Goal: Transaction & Acquisition: Purchase product/service

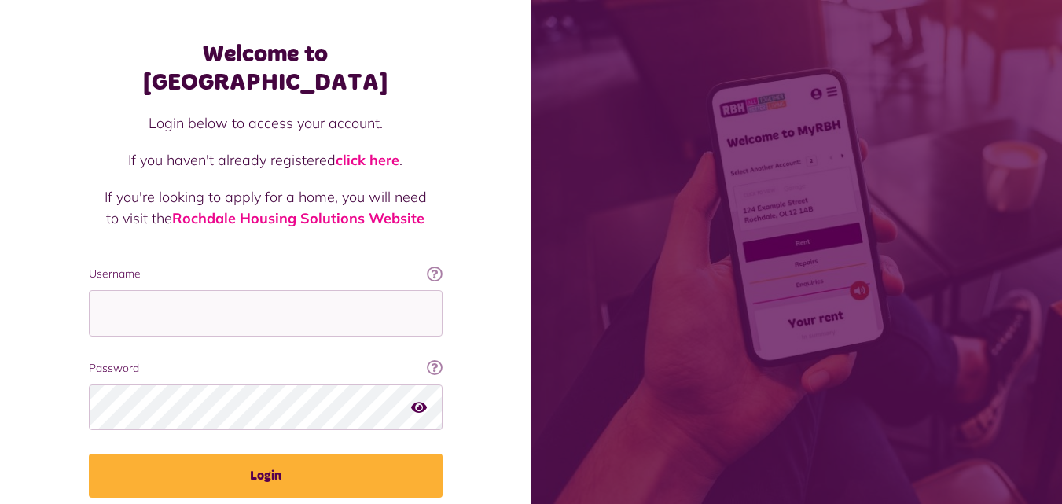
scroll to position [79, 0]
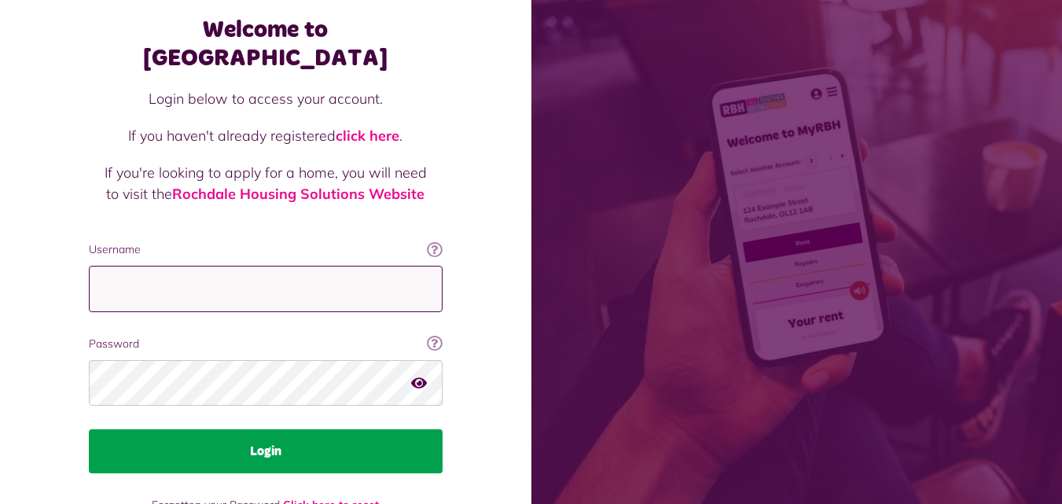
type input "**********"
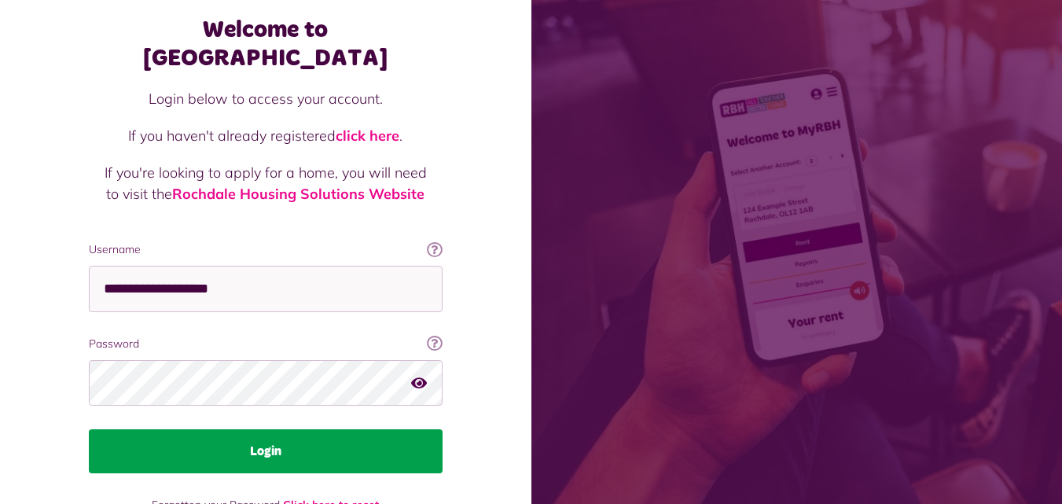
click at [270, 431] on button "Login" at bounding box center [266, 451] width 354 height 44
click at [272, 431] on button "Login" at bounding box center [266, 451] width 354 height 44
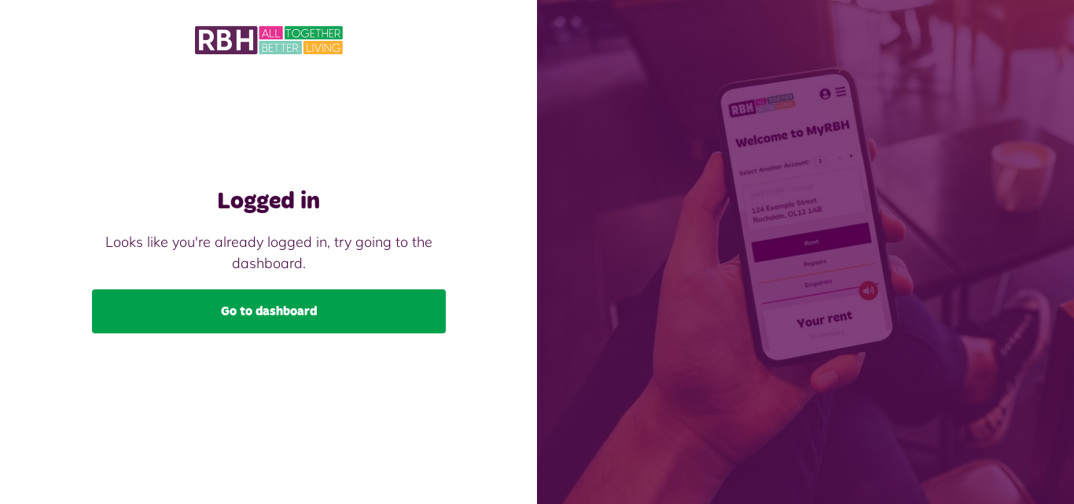
click at [252, 314] on link "Go to dashboard" at bounding box center [269, 311] width 354 height 44
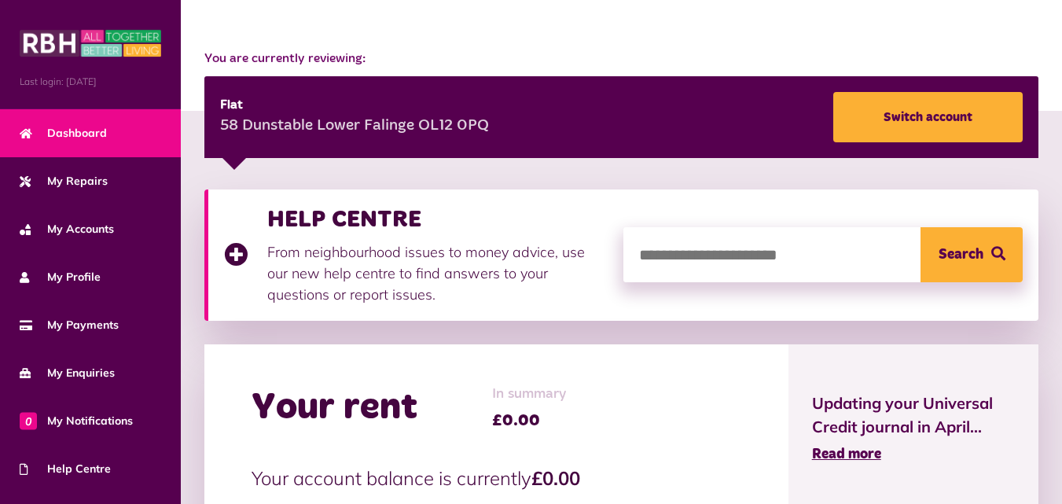
scroll to position [315, 0]
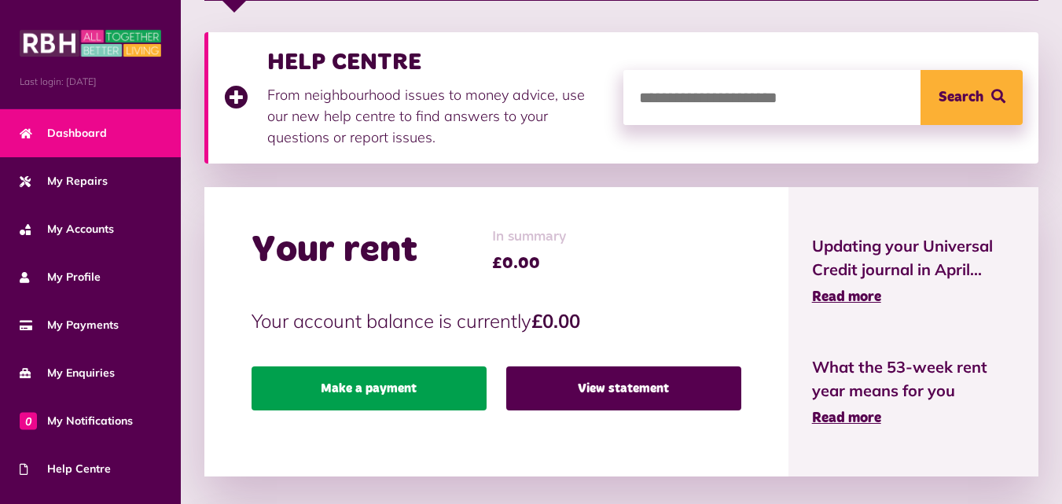
click at [372, 392] on link "Make a payment" at bounding box center [369, 388] width 235 height 44
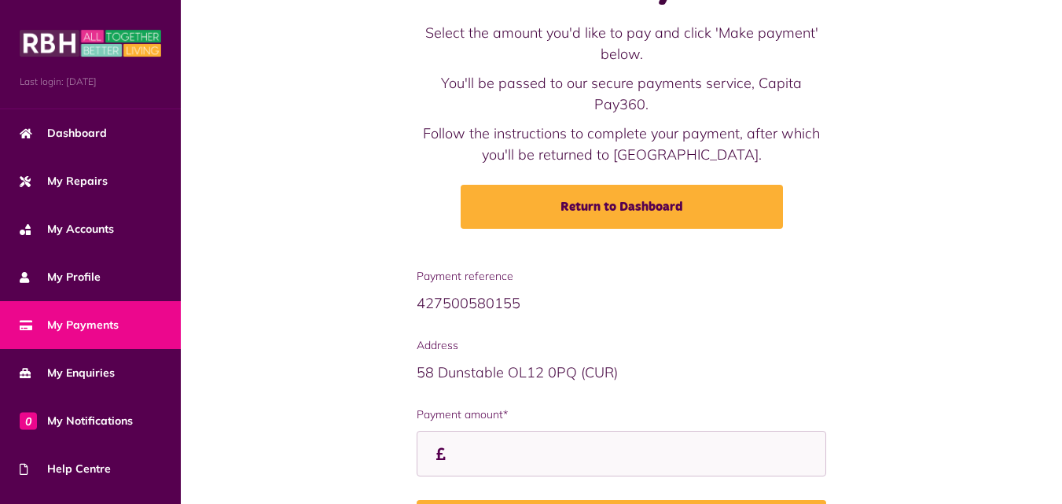
scroll to position [186, 0]
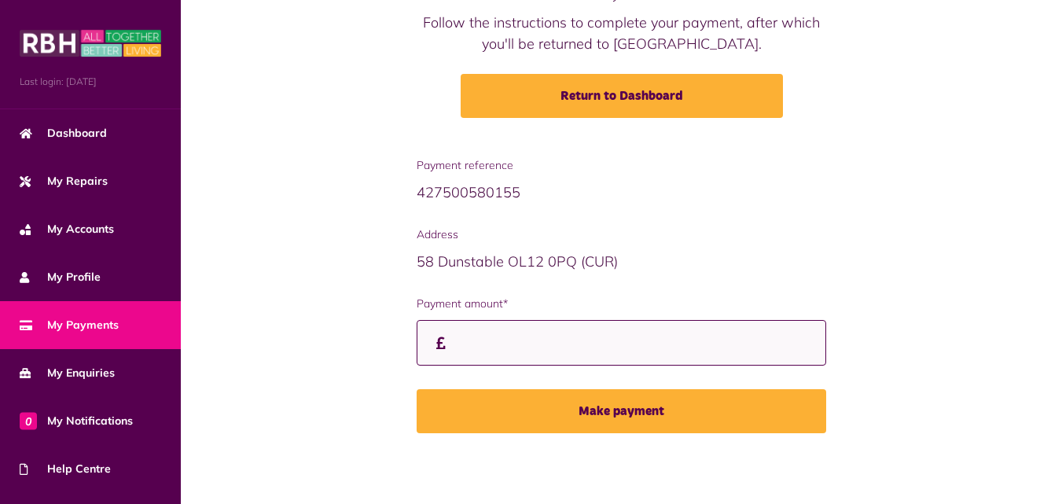
click at [494, 351] on input "Payment amount*" at bounding box center [622, 343] width 410 height 46
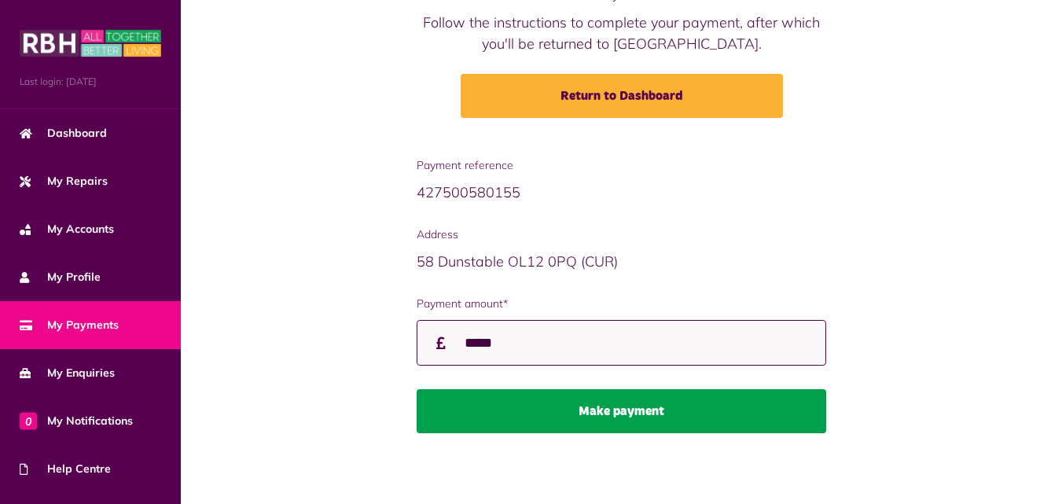
type input "*****"
click at [632, 413] on button "Make payment" at bounding box center [622, 411] width 410 height 44
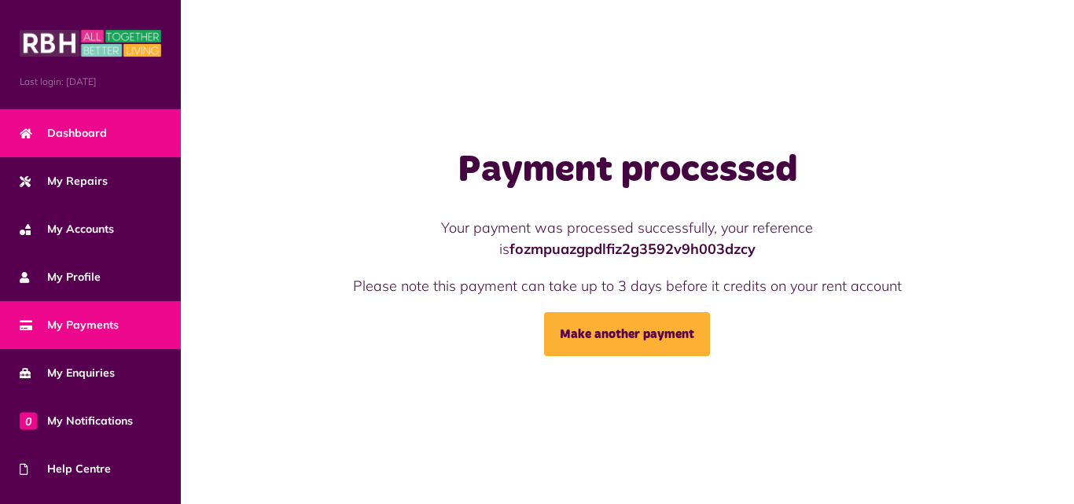
click at [96, 134] on span "Dashboard" at bounding box center [63, 133] width 87 height 17
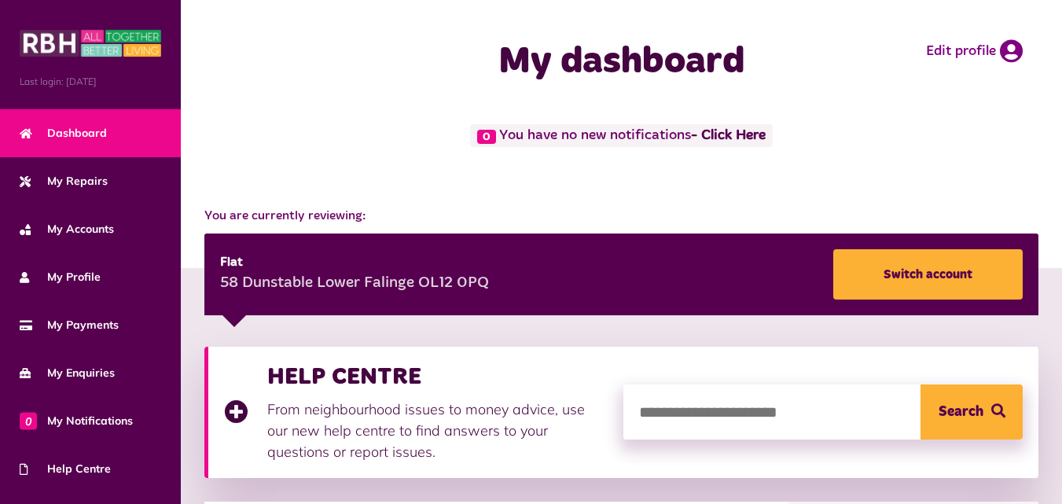
scroll to position [315, 0]
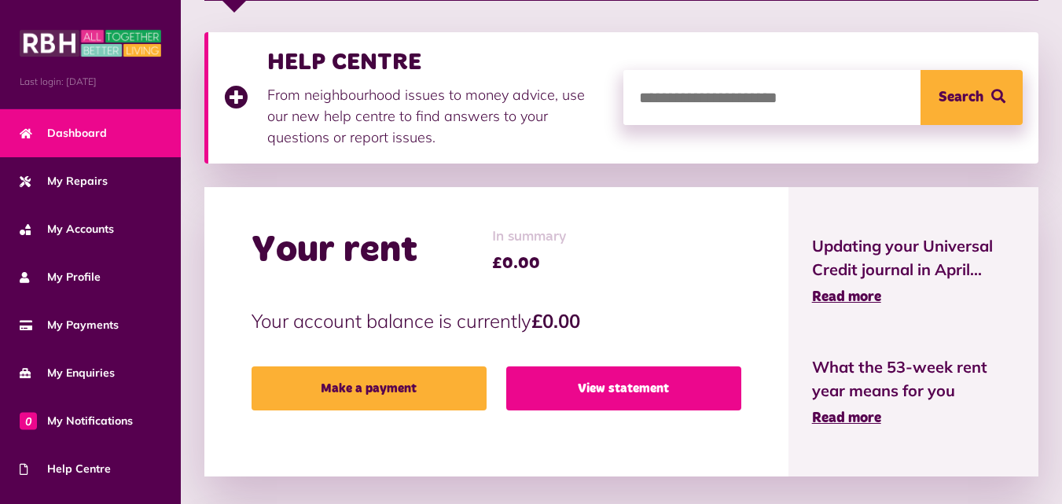
click at [644, 403] on link "View statement" at bounding box center [623, 388] width 235 height 44
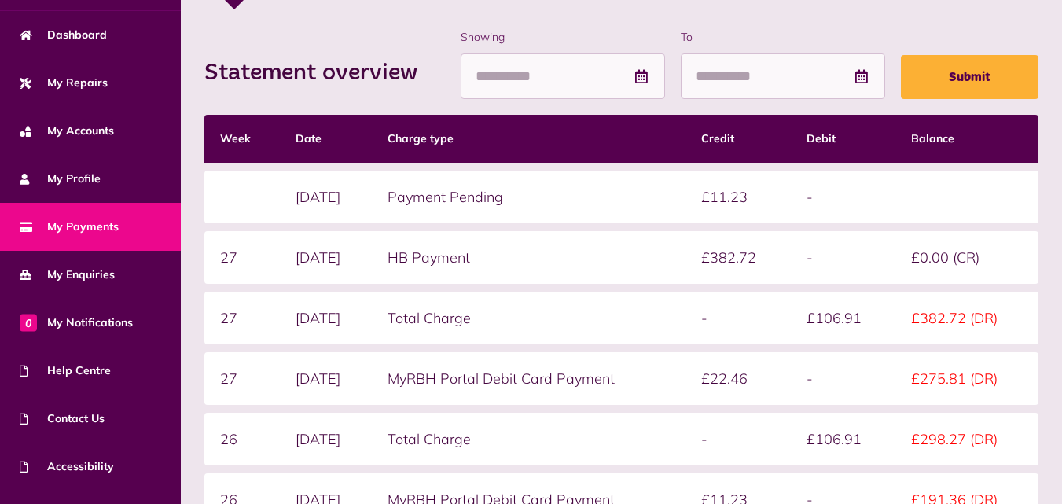
scroll to position [132, 0]
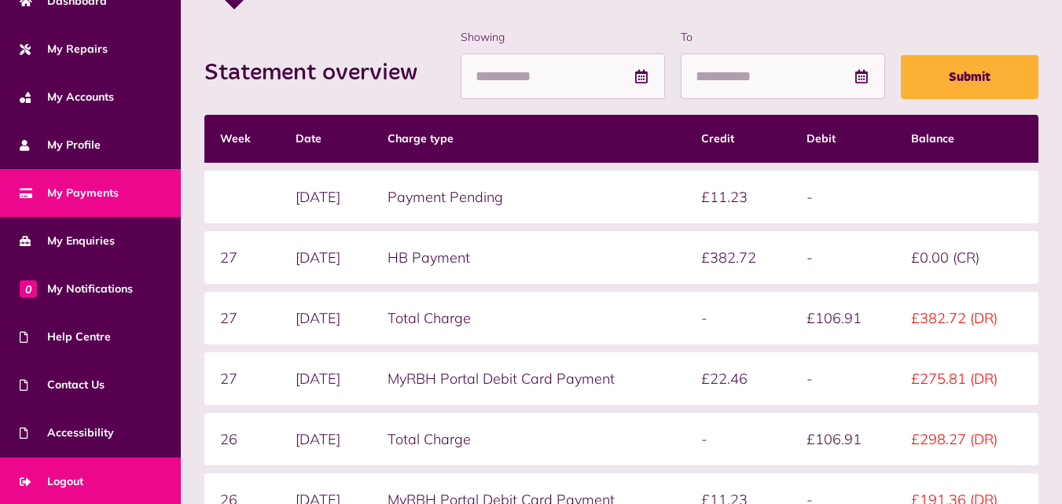
click at [58, 480] on span "Logout" at bounding box center [52, 481] width 64 height 17
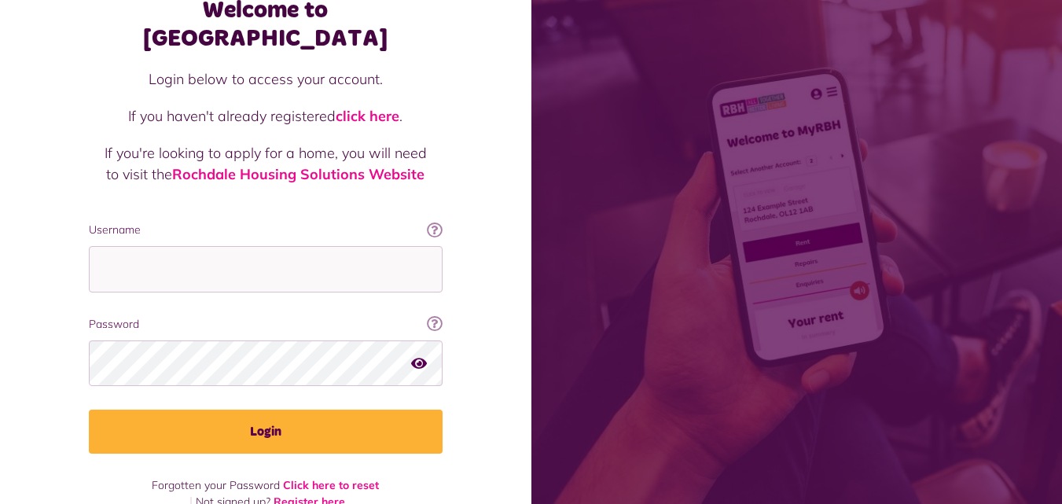
scroll to position [100, 0]
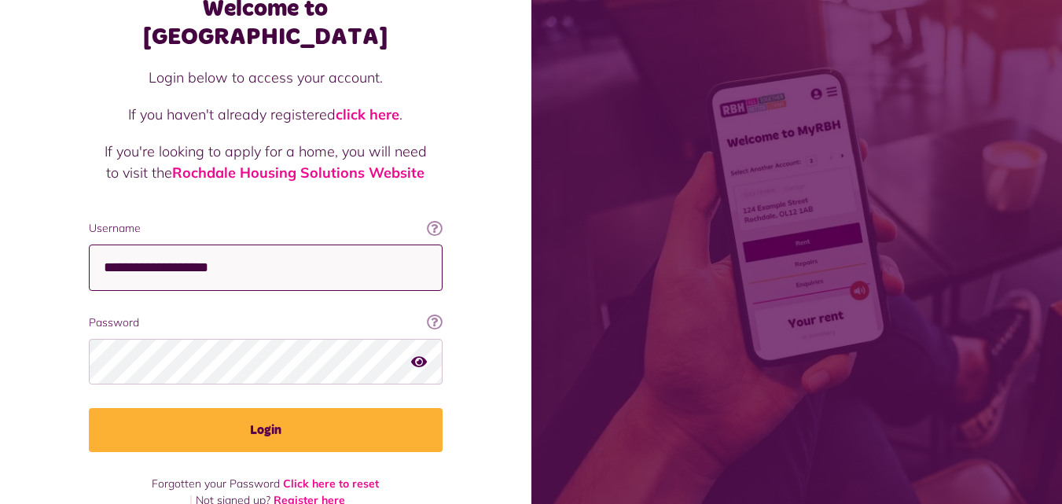
click at [256, 245] on input "**********" at bounding box center [266, 268] width 354 height 46
type input "**********"
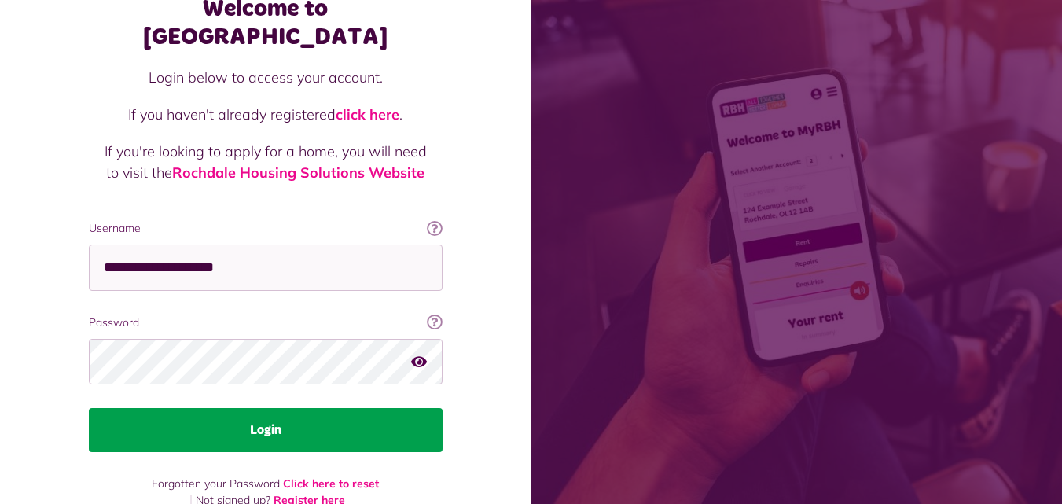
click at [263, 408] on button "Login" at bounding box center [266, 430] width 354 height 44
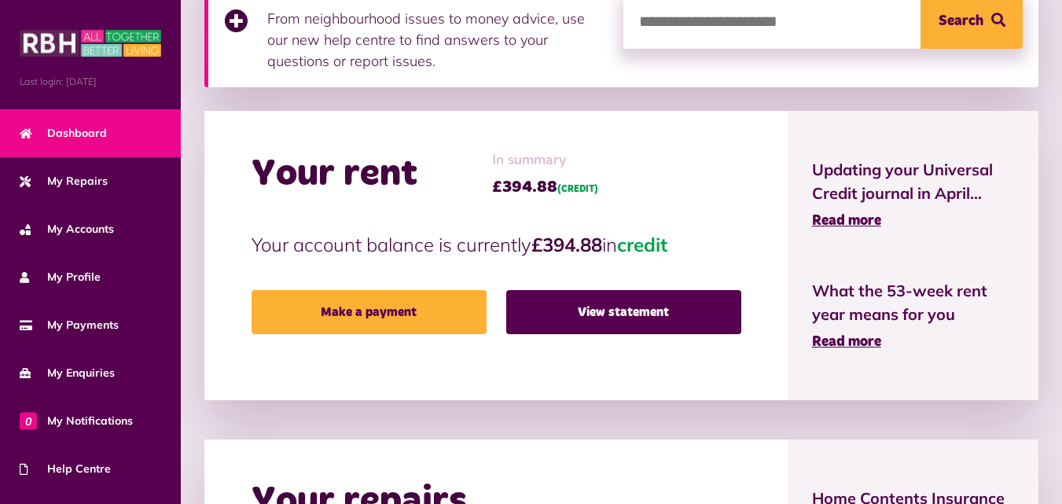
scroll to position [393, 0]
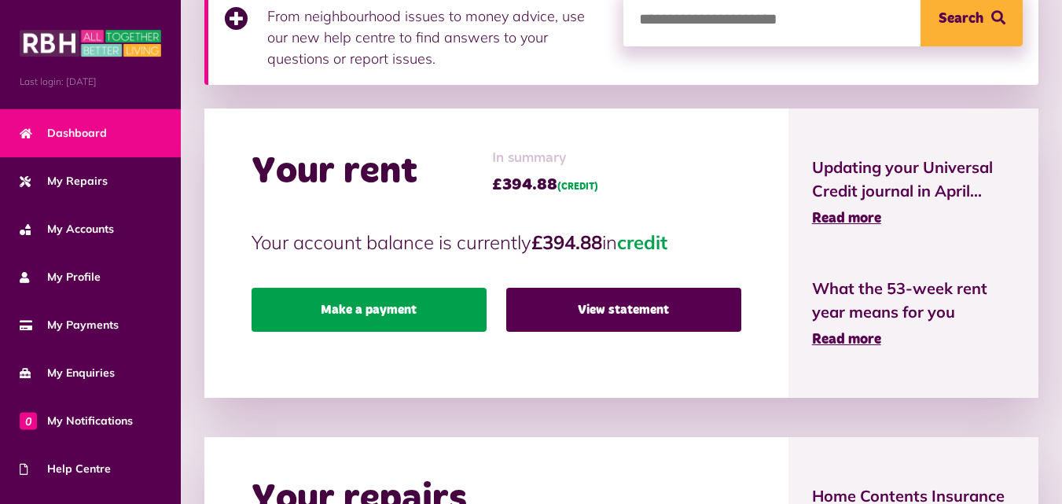
click at [371, 312] on link "Make a payment" at bounding box center [369, 310] width 235 height 44
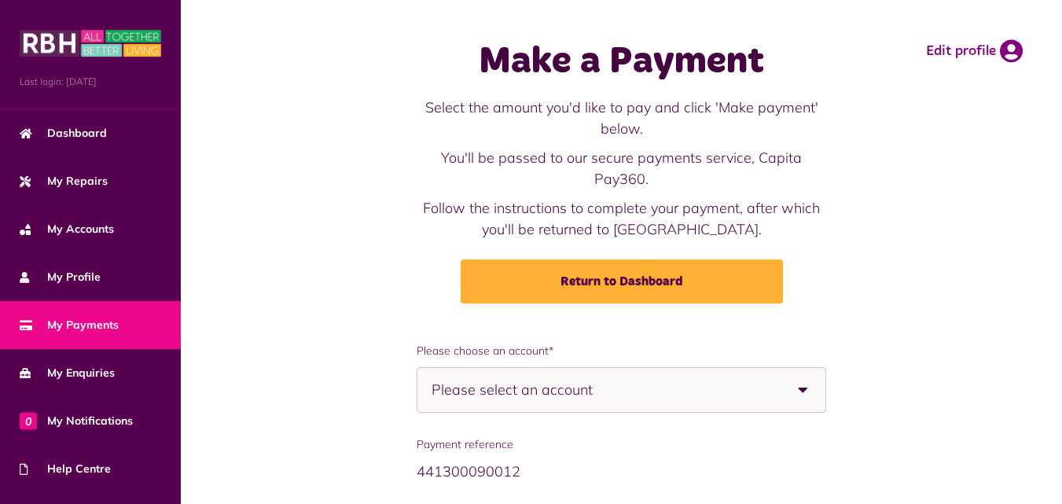
click at [746, 391] on div "Please select an account" at bounding box center [622, 390] width 410 height 46
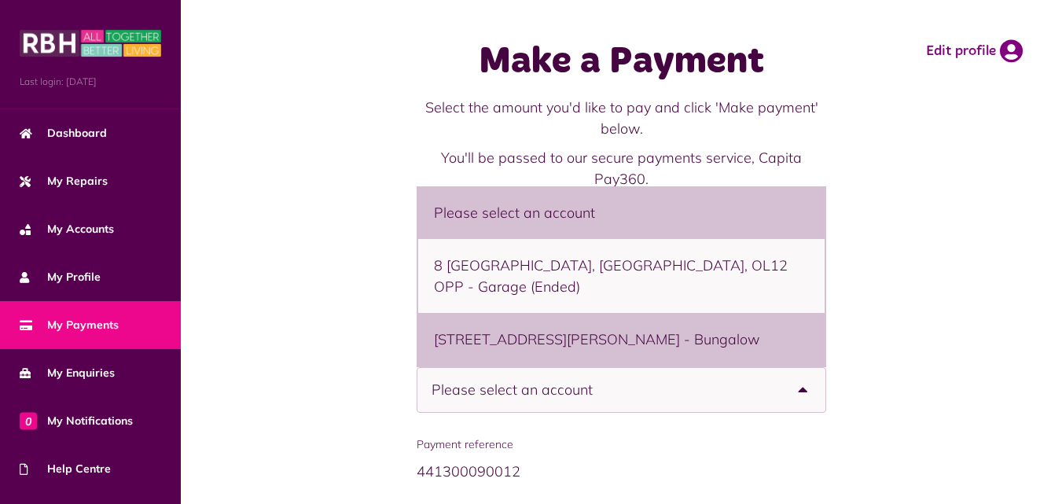
click at [511, 332] on li "9 Samuel Ashworth Street, Rochdale, OL12 0AY - Bungalow" at bounding box center [621, 339] width 407 height 53
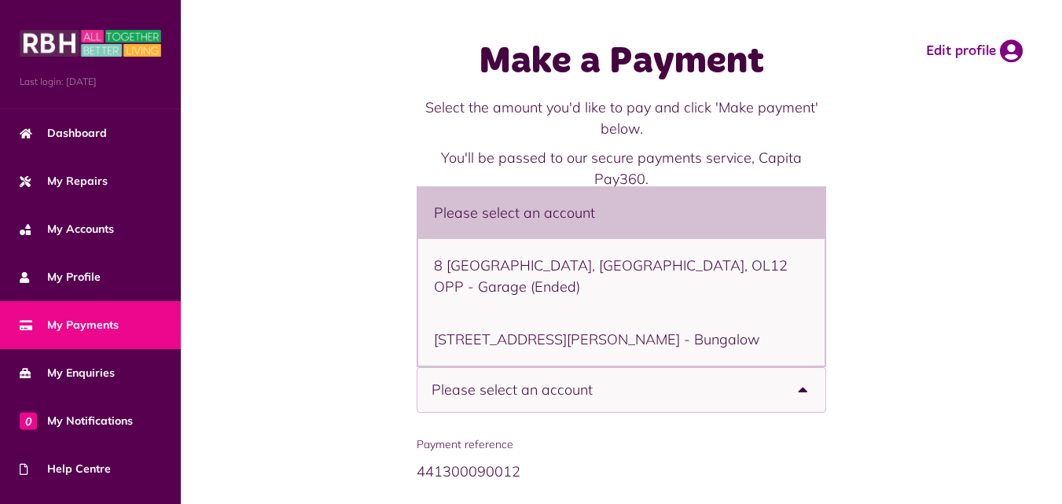
select select "**********"
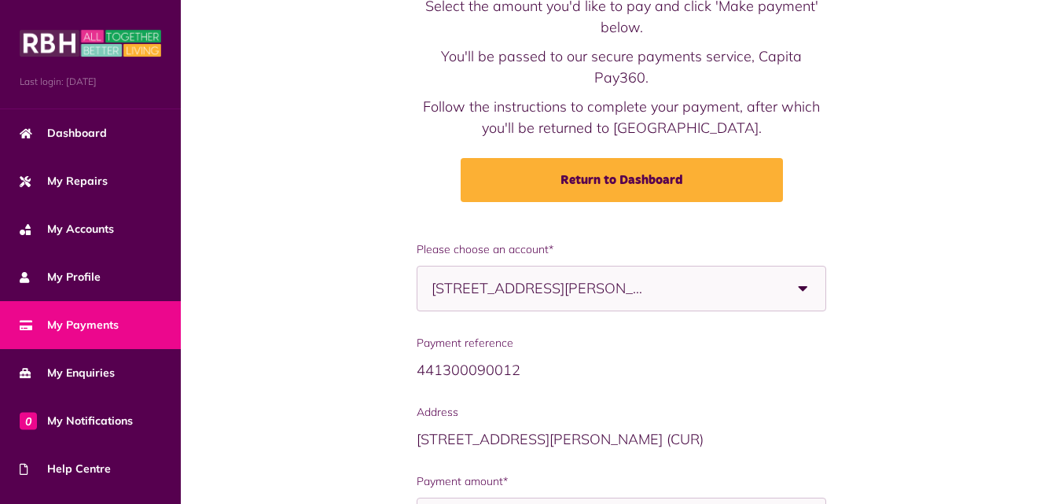
scroll to position [236, 0]
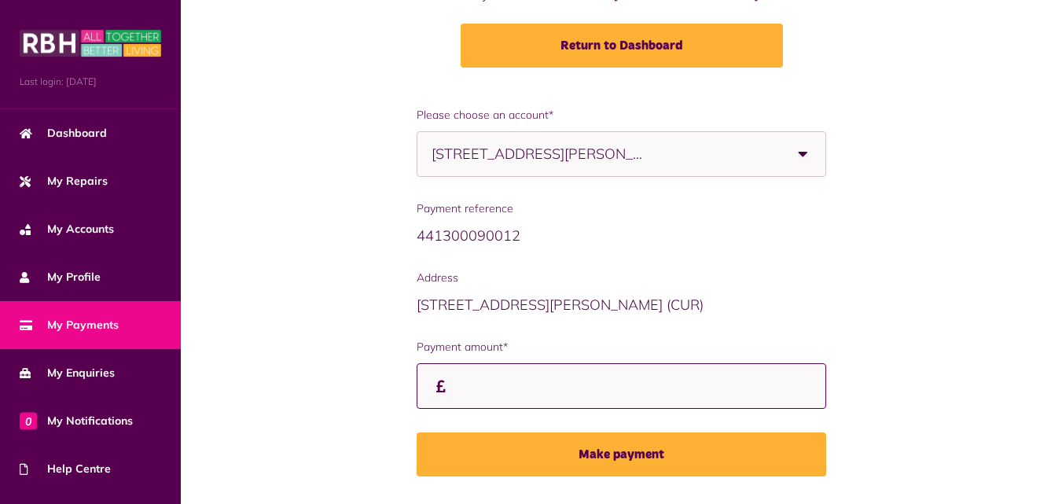
click at [480, 381] on input "Payment amount*" at bounding box center [622, 386] width 410 height 46
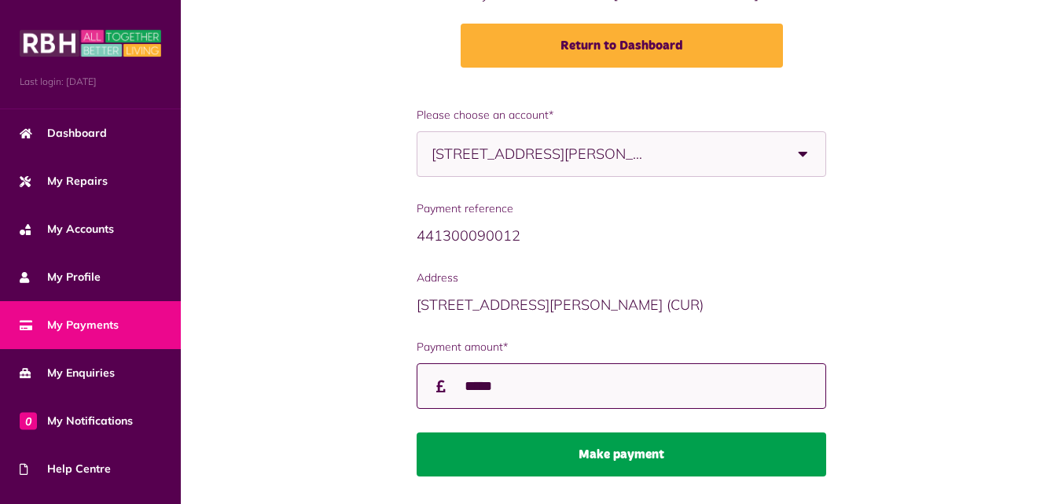
type input "*****"
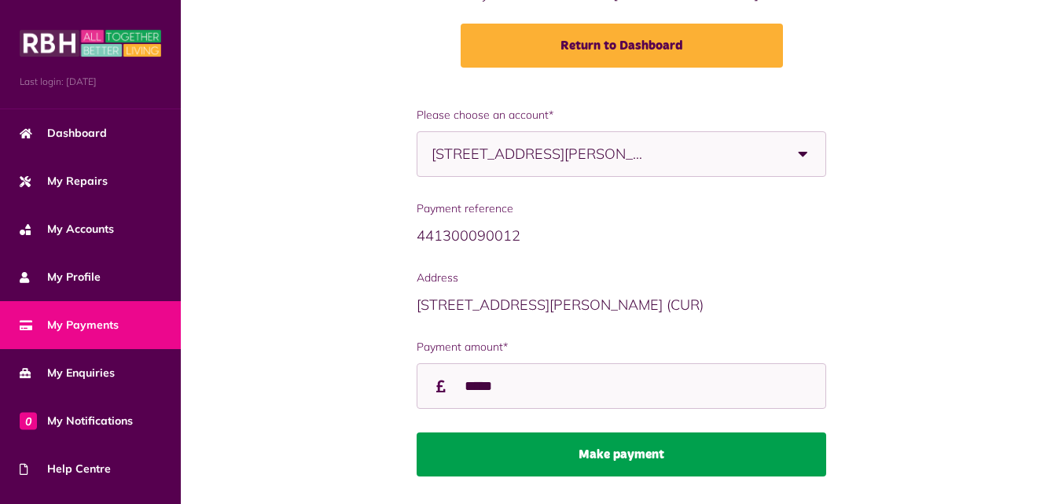
click at [638, 457] on button "Make payment" at bounding box center [622, 454] width 410 height 44
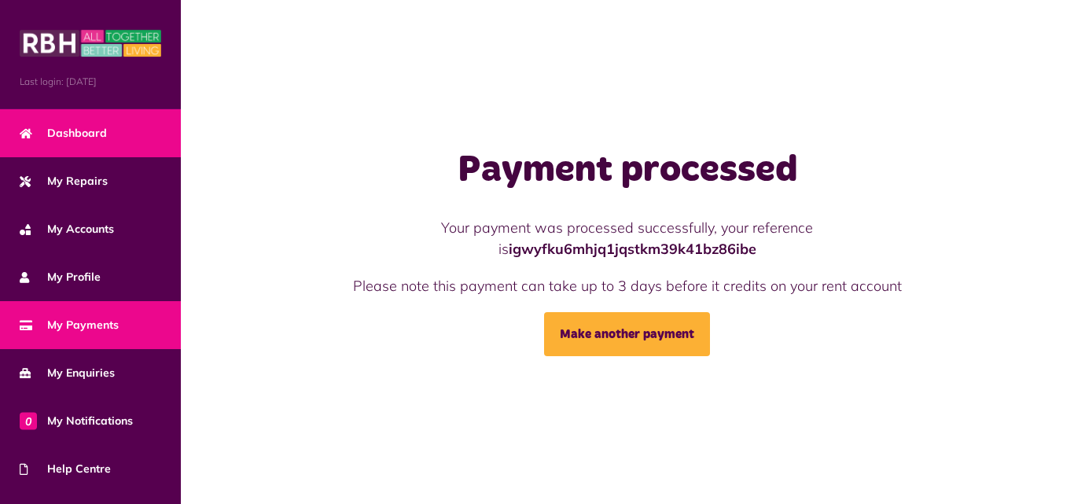
click at [75, 131] on span "Dashboard" at bounding box center [63, 133] width 87 height 17
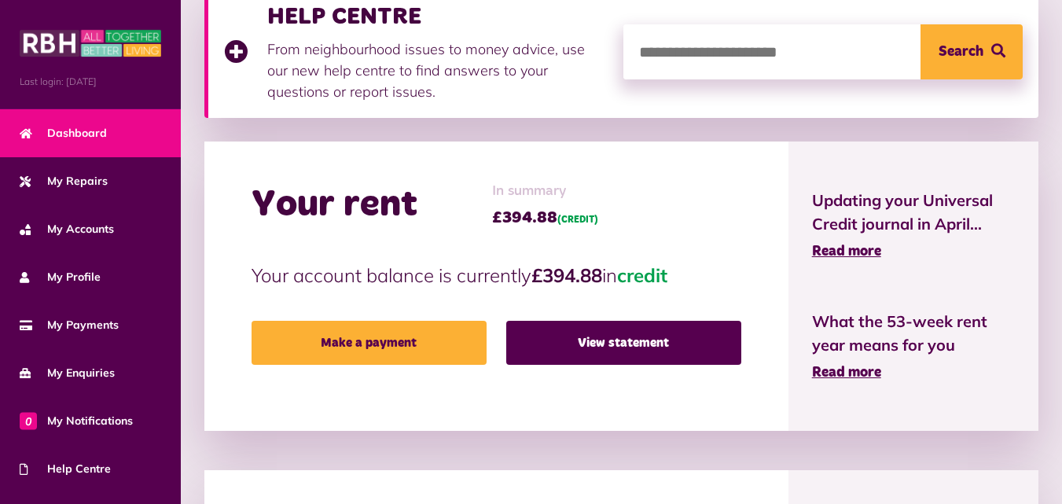
scroll to position [472, 0]
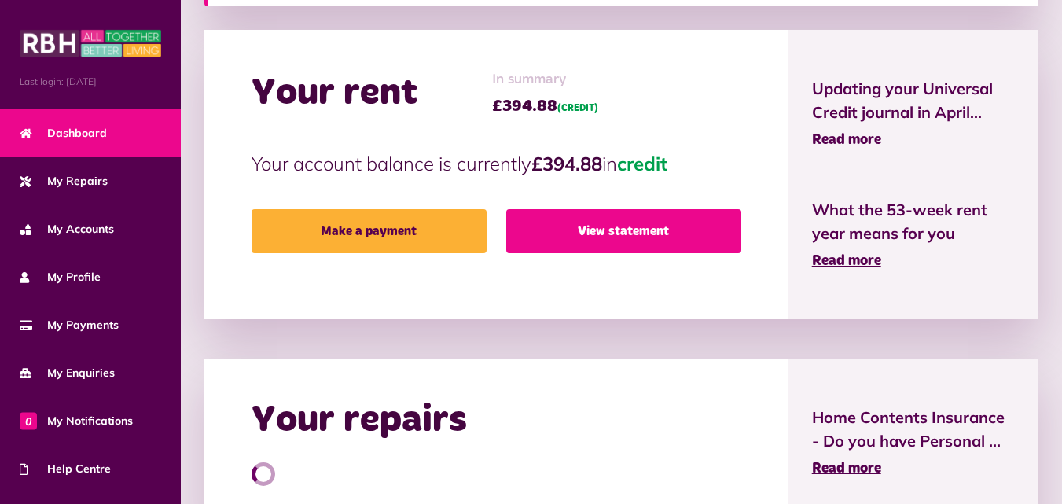
click at [590, 229] on link "View statement" at bounding box center [623, 231] width 235 height 44
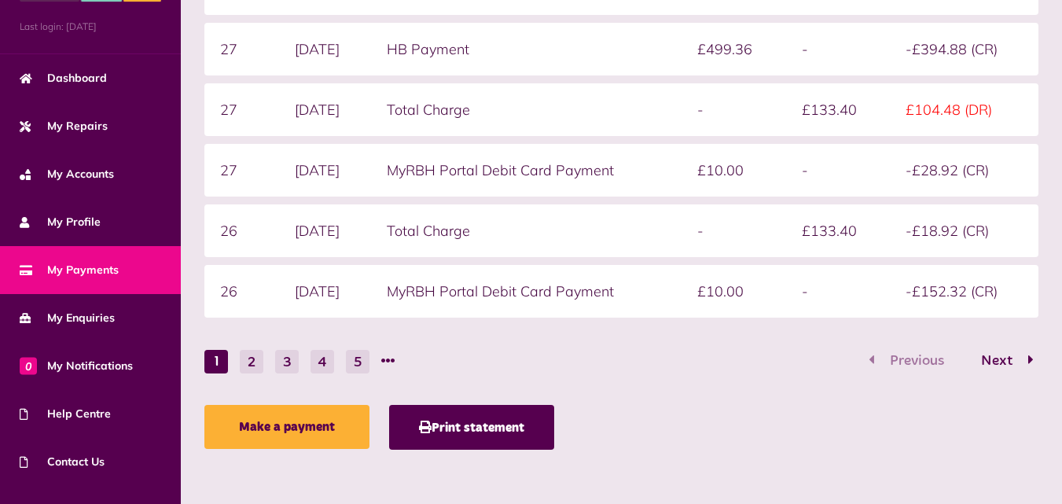
scroll to position [132, 0]
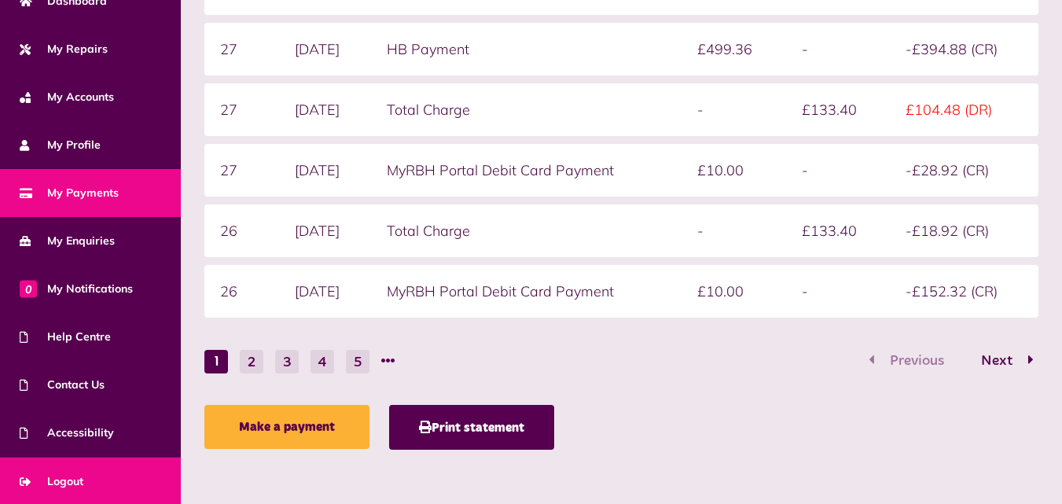
click at [74, 478] on span "Logout" at bounding box center [52, 481] width 64 height 17
